Goal: Task Accomplishment & Management: Use online tool/utility

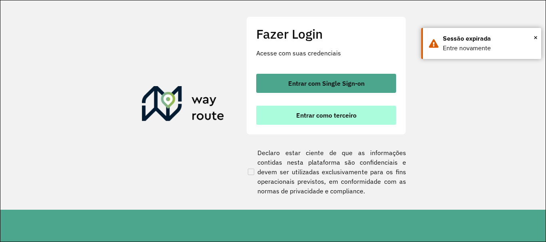
click at [312, 122] on button "Entrar como terceiro" at bounding box center [326, 115] width 140 height 19
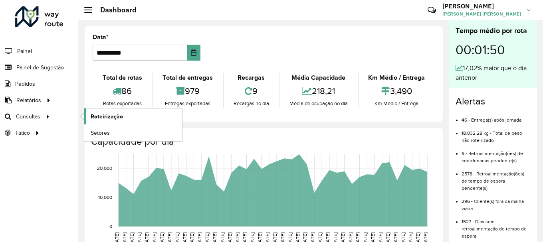
click at [120, 117] on span "Roteirização" at bounding box center [107, 117] width 32 height 8
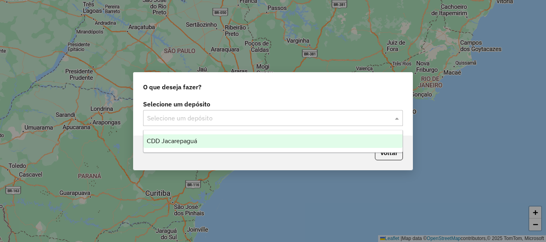
click at [260, 116] on input "text" at bounding box center [265, 119] width 236 height 10
click at [212, 139] on div "CDD Jacarepaguá" at bounding box center [272, 142] width 259 height 14
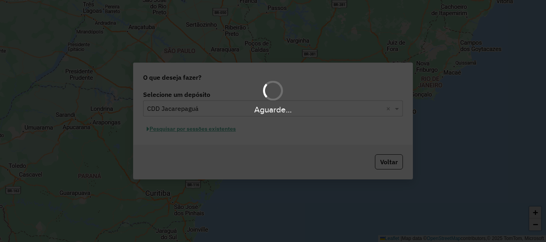
click at [214, 131] on div "Aguarde..." at bounding box center [273, 121] width 546 height 242
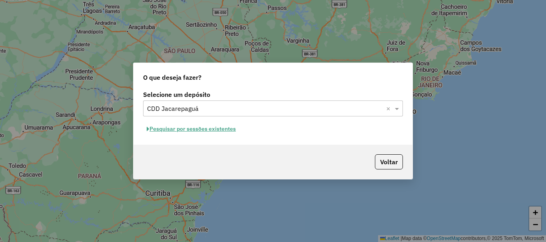
click at [216, 131] on button "Pesquisar por sessões existentes" at bounding box center [191, 129] width 96 height 12
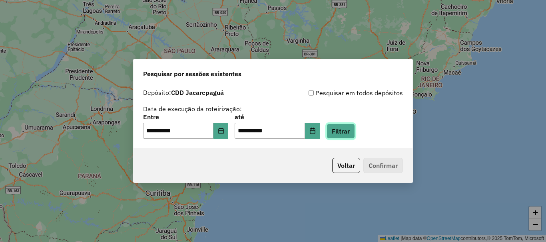
click at [351, 130] on button "Filtrar" at bounding box center [340, 131] width 28 height 15
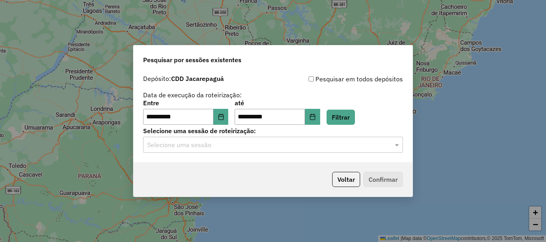
click at [322, 148] on input "text" at bounding box center [265, 146] width 236 height 10
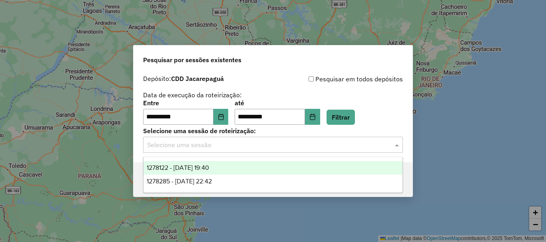
click at [274, 165] on div "1278122 - 18/09/2025 19:40" at bounding box center [272, 168] width 259 height 14
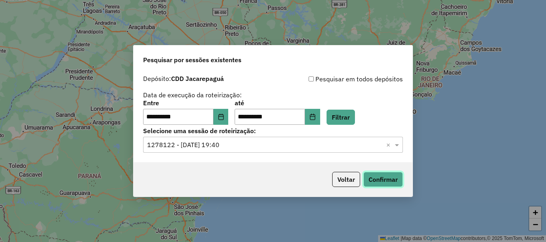
click at [374, 184] on button "Confirmar" at bounding box center [383, 179] width 40 height 15
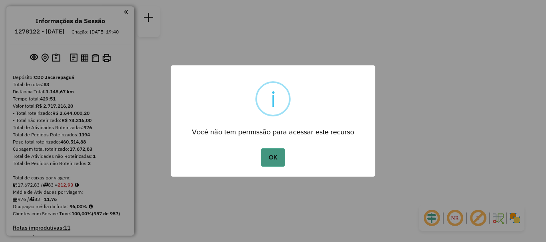
click at [271, 153] on button "OK" at bounding box center [273, 158] width 24 height 18
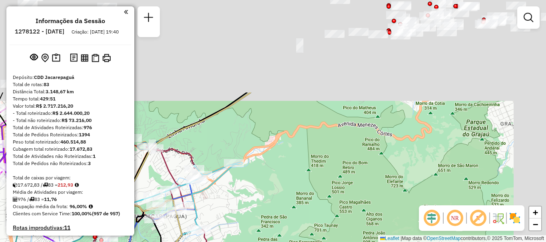
drag, startPoint x: 283, startPoint y: 123, endPoint x: 254, endPoint y: 211, distance: 92.8
click at [254, 211] on div "Janela de atendimento Grade de atendimento Capacidade Transportadoras Veículos …" at bounding box center [273, 121] width 546 height 242
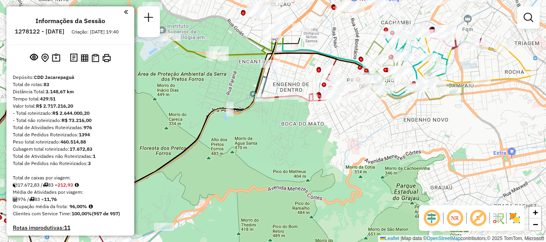
drag, startPoint x: 326, startPoint y: 122, endPoint x: 256, endPoint y: 184, distance: 93.3
click at [256, 184] on div "Janela de atendimento Grade de atendimento Capacidade Transportadoras Veículos …" at bounding box center [273, 121] width 546 height 242
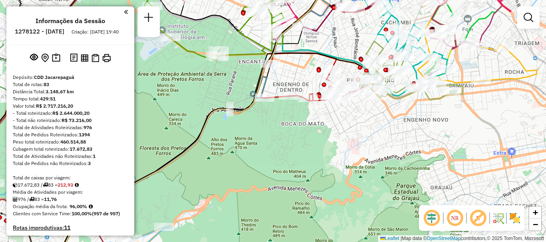
drag, startPoint x: 222, startPoint y: 99, endPoint x: 254, endPoint y: 123, distance: 39.9
click at [257, 127] on div "Janela de atendimento Grade de atendimento Capacidade Transportadoras Veículos …" at bounding box center [273, 121] width 546 height 242
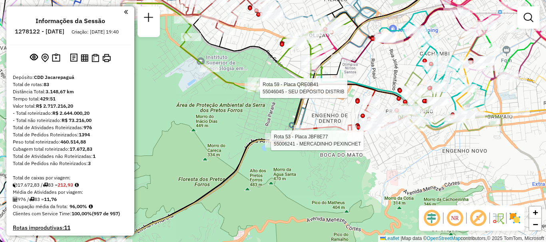
select select "**********"
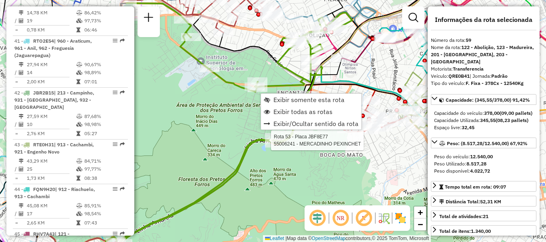
scroll to position [3023, 0]
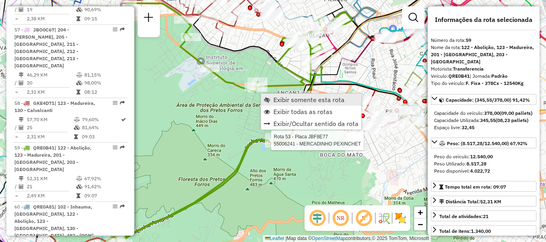
click at [282, 99] on span "Exibir somente esta rota" at bounding box center [308, 100] width 71 height 6
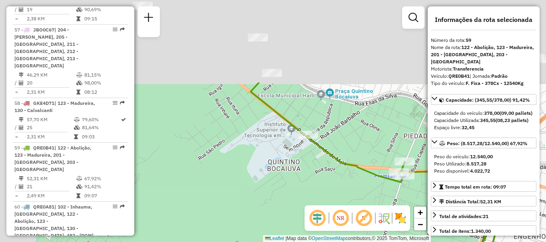
drag, startPoint x: 278, startPoint y: 45, endPoint x: 360, endPoint y: 152, distance: 135.0
click at [360, 152] on div "Janela de atendimento Grade de atendimento Capacidade Transportadoras Veículos …" at bounding box center [273, 121] width 546 height 242
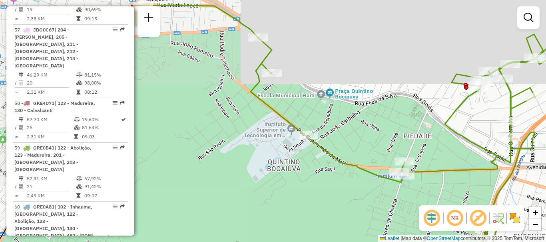
drag, startPoint x: 360, startPoint y: 152, endPoint x: 331, endPoint y: 147, distance: 29.7
click at [359, 152] on div "Janela de atendimento Grade de atendimento Capacidade Transportadoras Veículos …" at bounding box center [273, 121] width 546 height 242
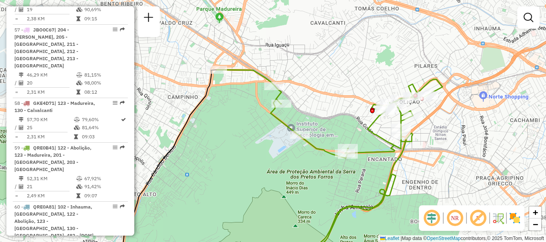
drag, startPoint x: 270, startPoint y: 123, endPoint x: 312, endPoint y: 133, distance: 42.9
click at [311, 133] on icon at bounding box center [329, 114] width 225 height 89
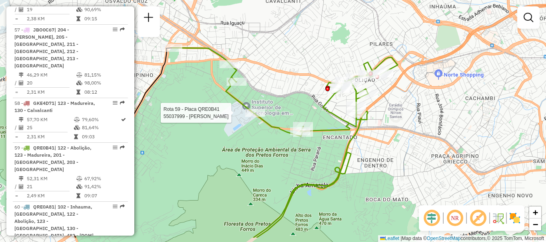
drag, startPoint x: 332, startPoint y: 120, endPoint x: 255, endPoint y: 92, distance: 81.8
click at [255, 92] on div "Rota 59 - Placa QRE0B41 55037999 - [PERSON_NAME] B Janela de atendimento Grade …" at bounding box center [273, 121] width 546 height 242
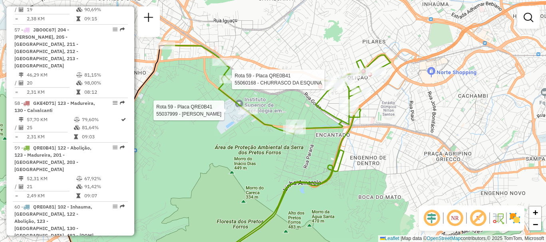
drag, startPoint x: 251, startPoint y: 89, endPoint x: 246, endPoint y: 88, distance: 4.7
click at [246, 88] on div "Rota 59 - Placa QRE0B41 55037999 - GERALDO DOS SANTOS B Rota 59 - Placa QRE0B41…" at bounding box center [273, 121] width 546 height 242
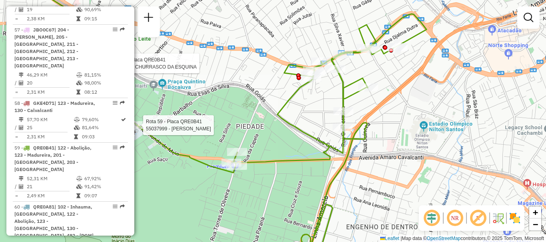
drag, startPoint x: 364, startPoint y: 70, endPoint x: 344, endPoint y: 107, distance: 41.6
click at [344, 107] on div "Rota 59 - Placa QRE0B41 55037999 - GERALDO DOS SANTOS B Rota 59 - Placa QRE0B41…" at bounding box center [273, 121] width 546 height 242
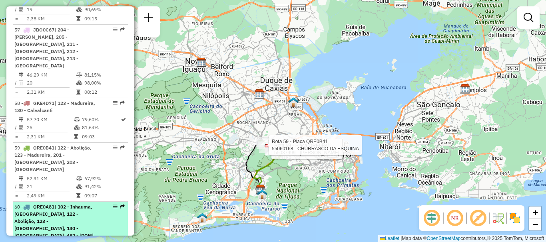
click at [90, 204] on div "60 - QRE0A81 | 102 - Inhauma, 105 - [GEOGRAPHIC_DATA], 122 - Abolição, 123 - [G…" at bounding box center [56, 225] width 85 height 43
select select "**********"
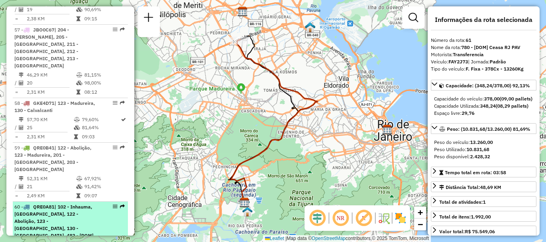
click at [94, 204] on div "60 - QRE0A81 | 102 - Inhauma, 105 - [GEOGRAPHIC_DATA], 122 - Abolição, 123 - [G…" at bounding box center [56, 225] width 85 height 43
